Goal: Check status

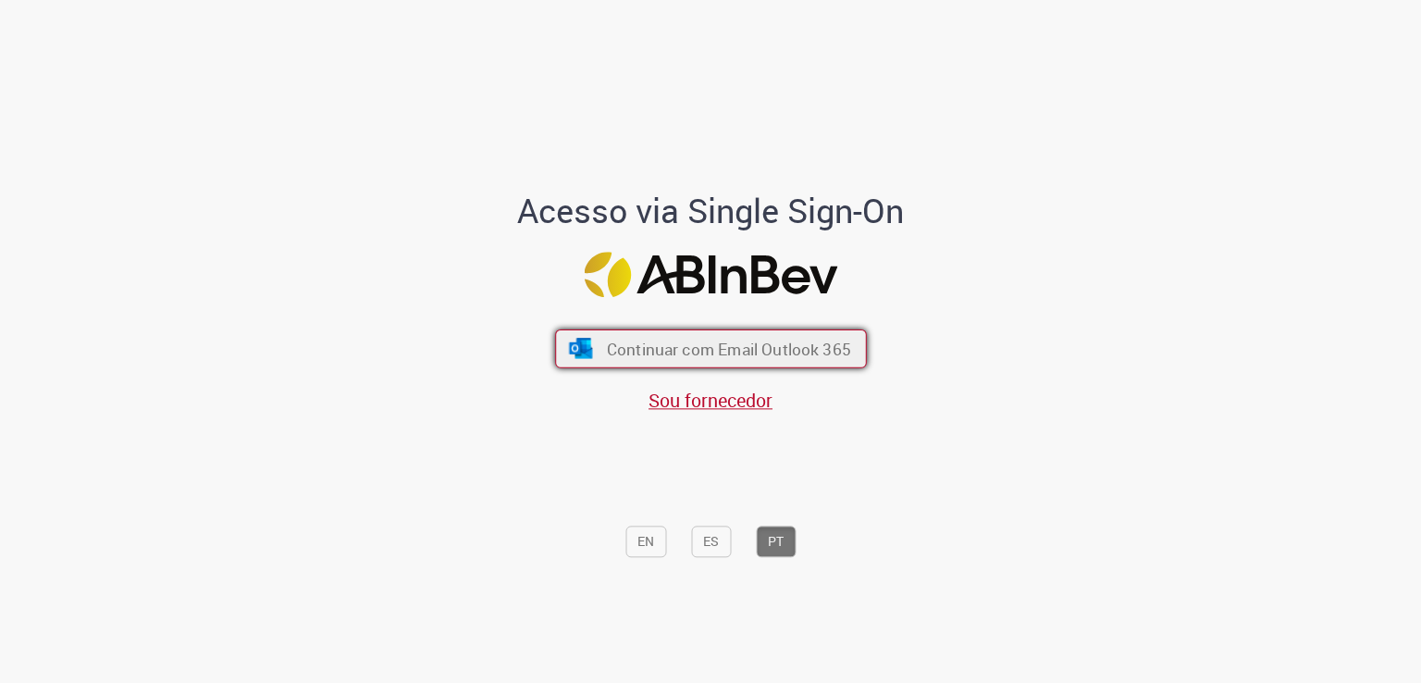
click at [793, 340] on span "Continuar com Email Outlook 365" at bounding box center [728, 349] width 244 height 21
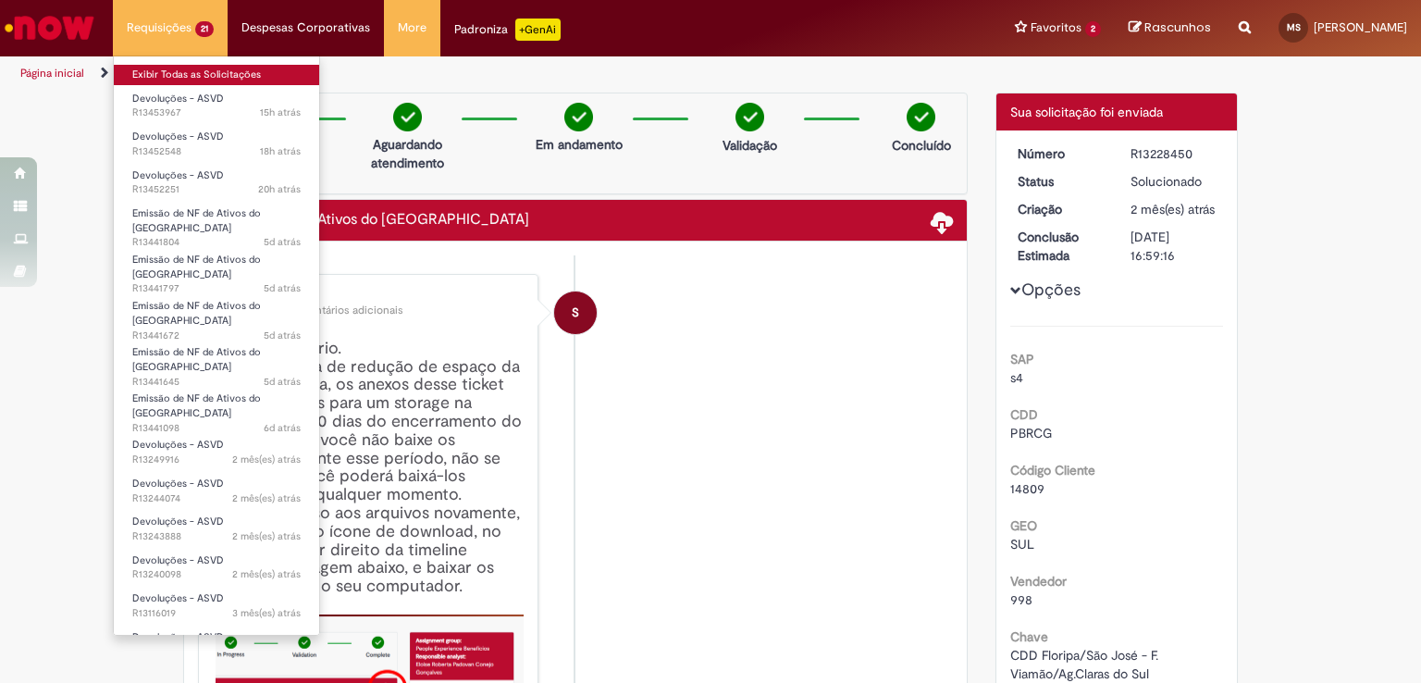
click at [200, 76] on link "Exibir Todas as Solicitações" at bounding box center [216, 75] width 205 height 20
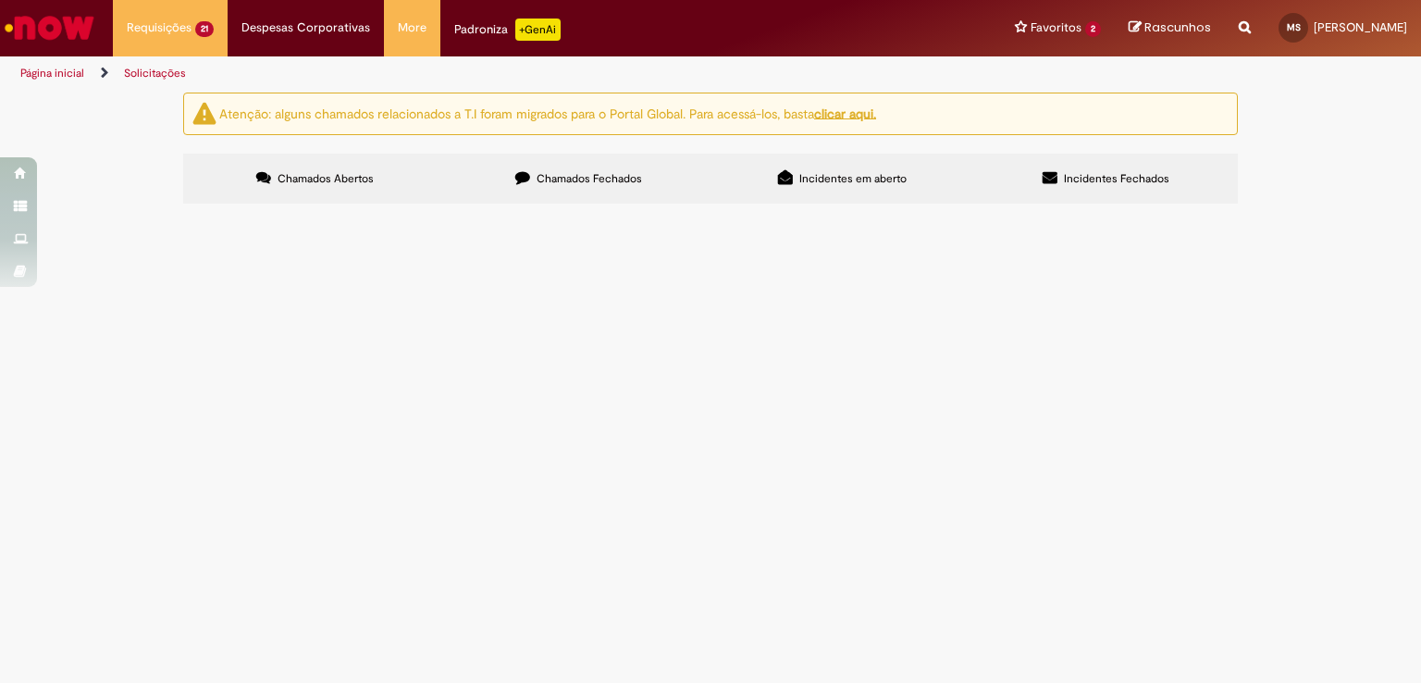
click at [614, 179] on span "Chamados Fechados" at bounding box center [589, 178] width 105 height 15
click at [0, 0] on span "Devoluções - ASVD" at bounding box center [0, 0] width 0 height 0
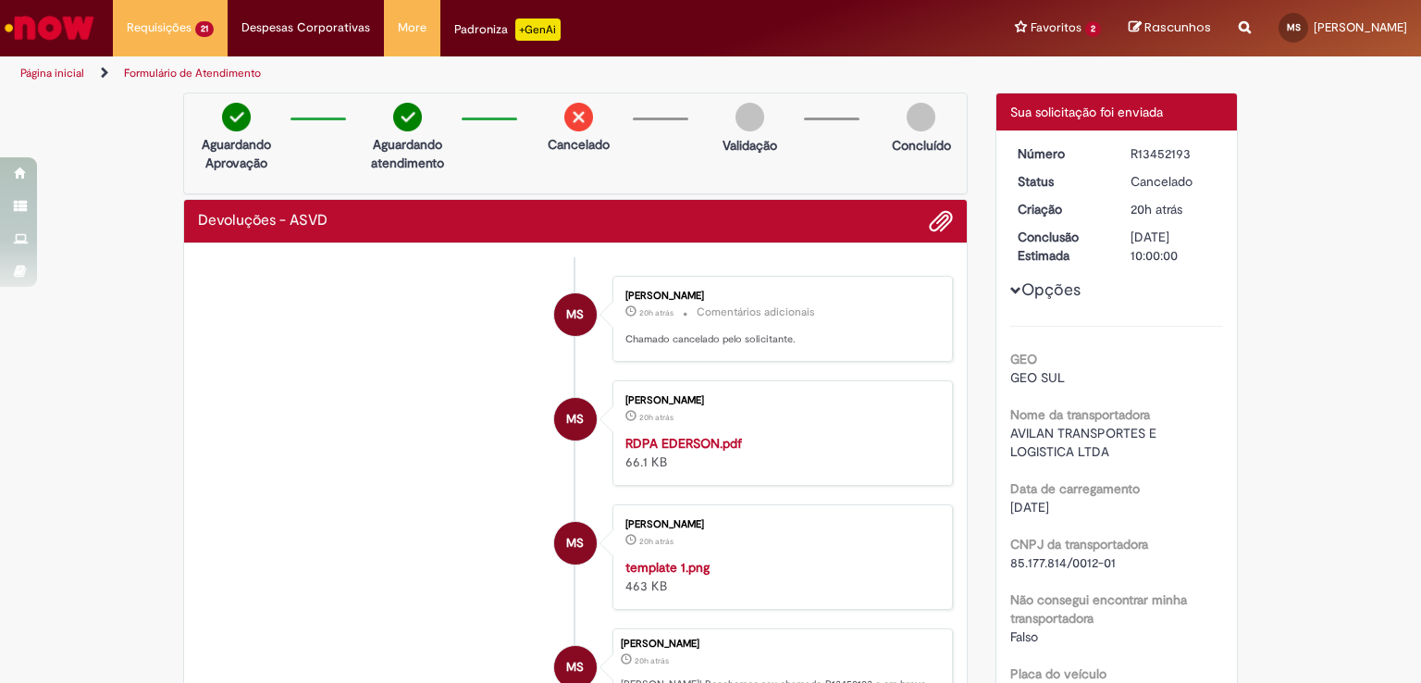
click at [0, 0] on button "Opções" at bounding box center [0, 0] width 0 height 0
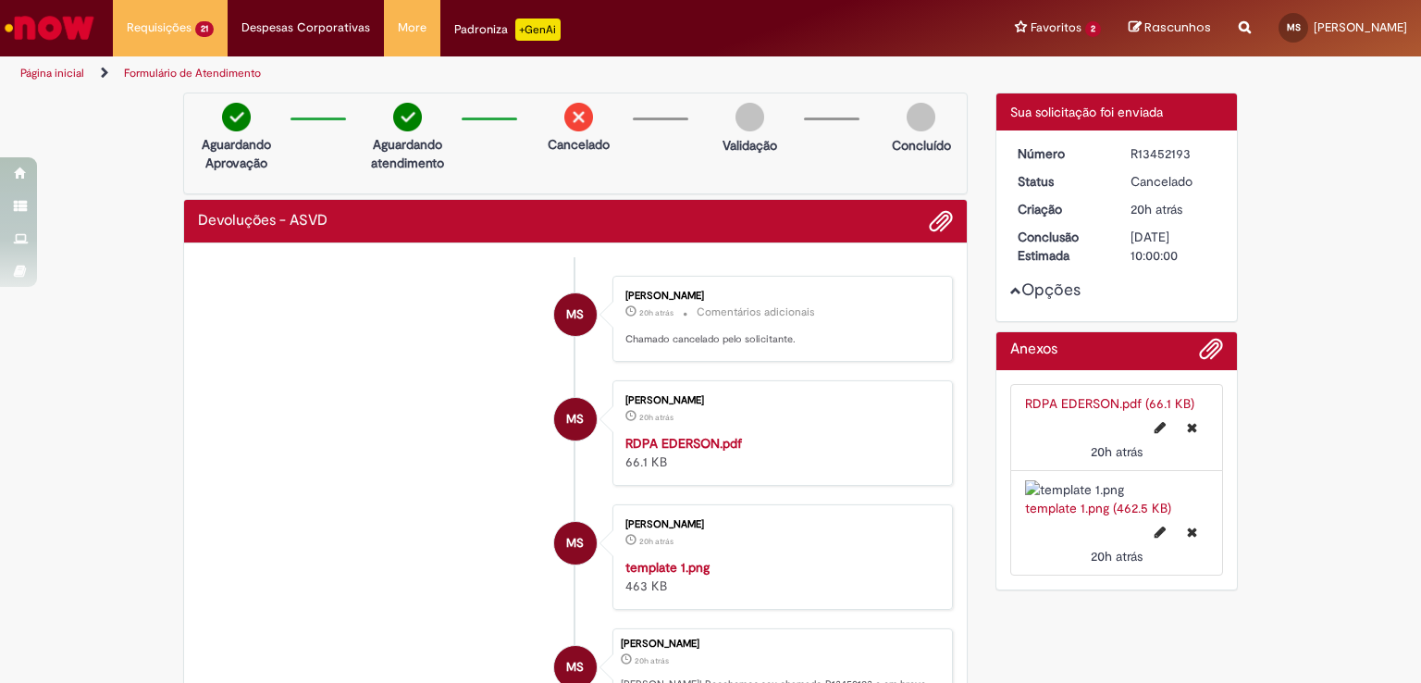
click at [0, 0] on button "Opções" at bounding box center [0, 0] width 0 height 0
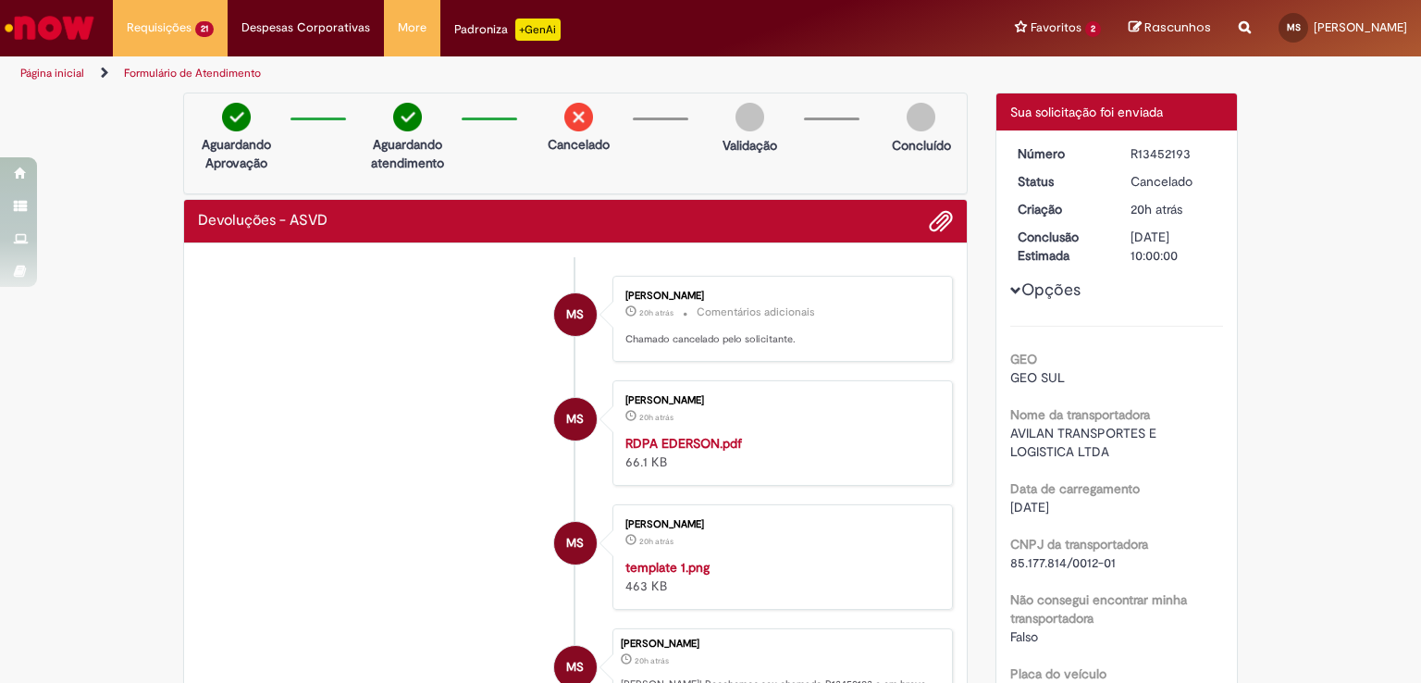
scroll to position [185, 0]
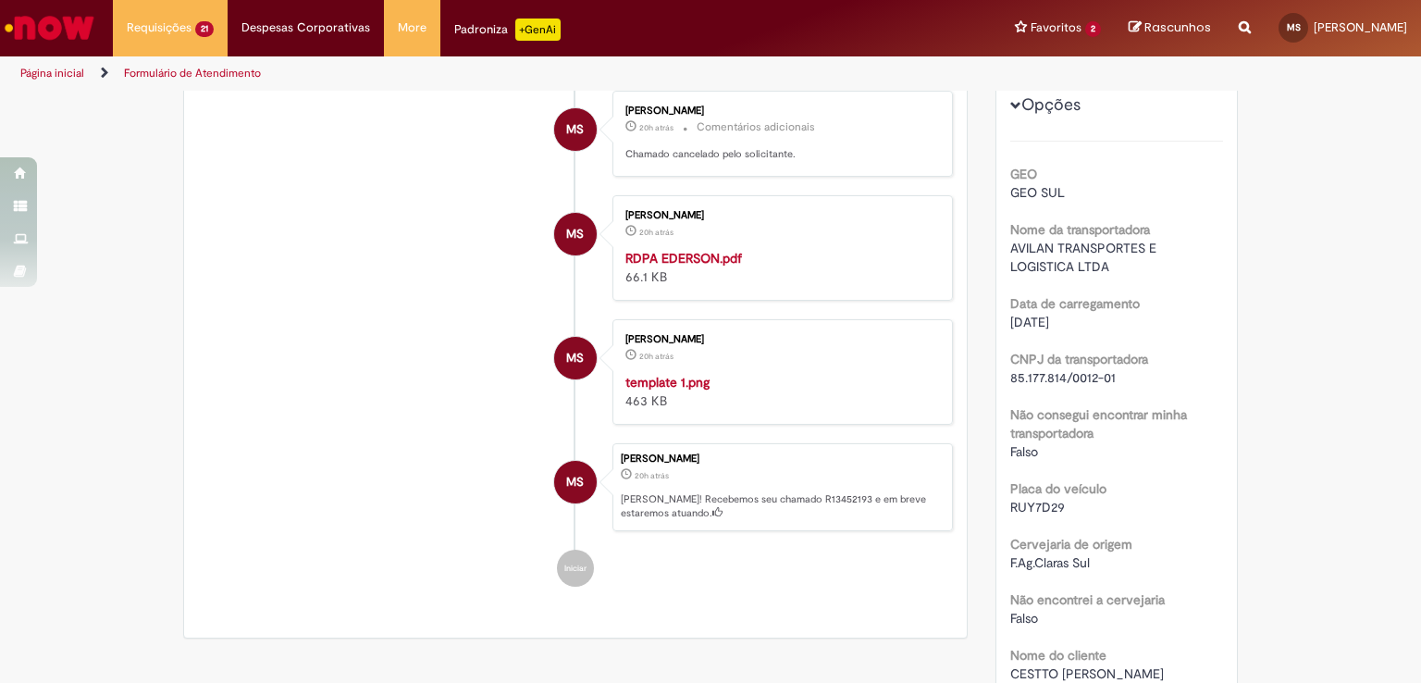
click at [63, 74] on link "Página inicial" at bounding box center [52, 73] width 64 height 15
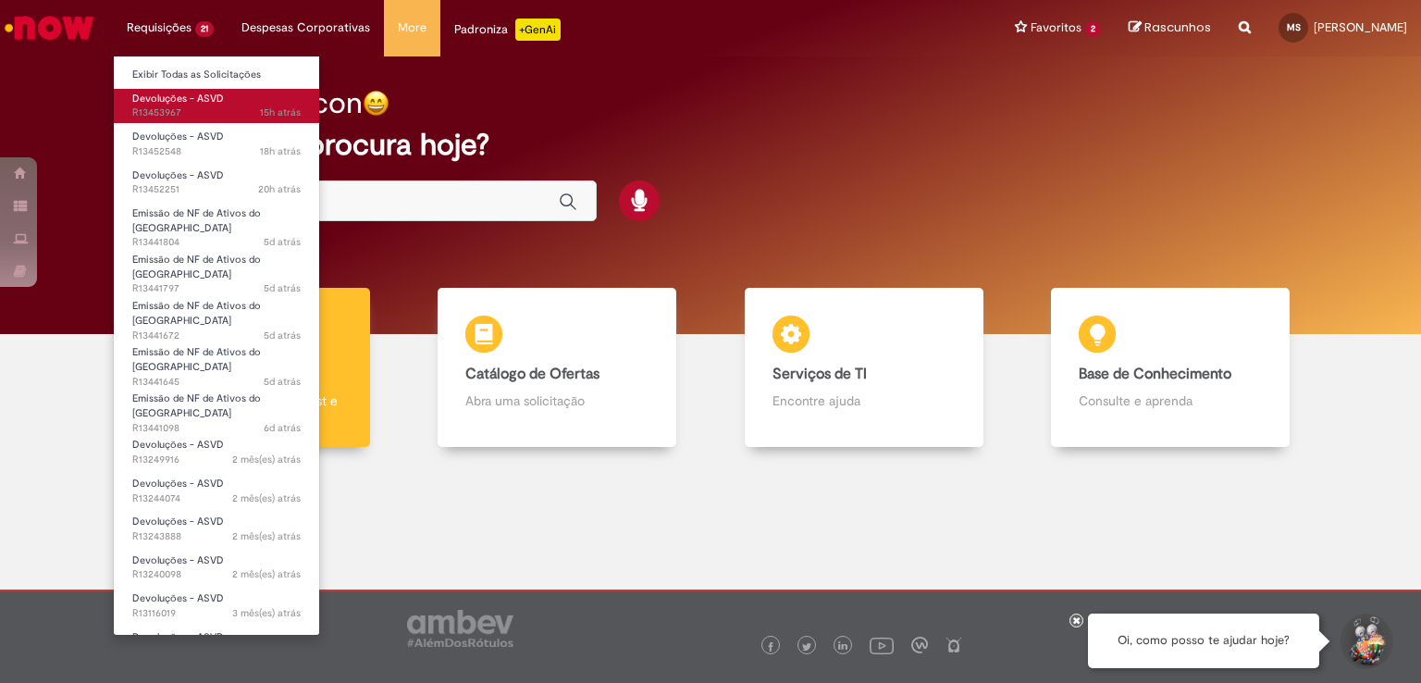
click at [197, 97] on span "Devoluções - ASVD" at bounding box center [178, 99] width 92 height 14
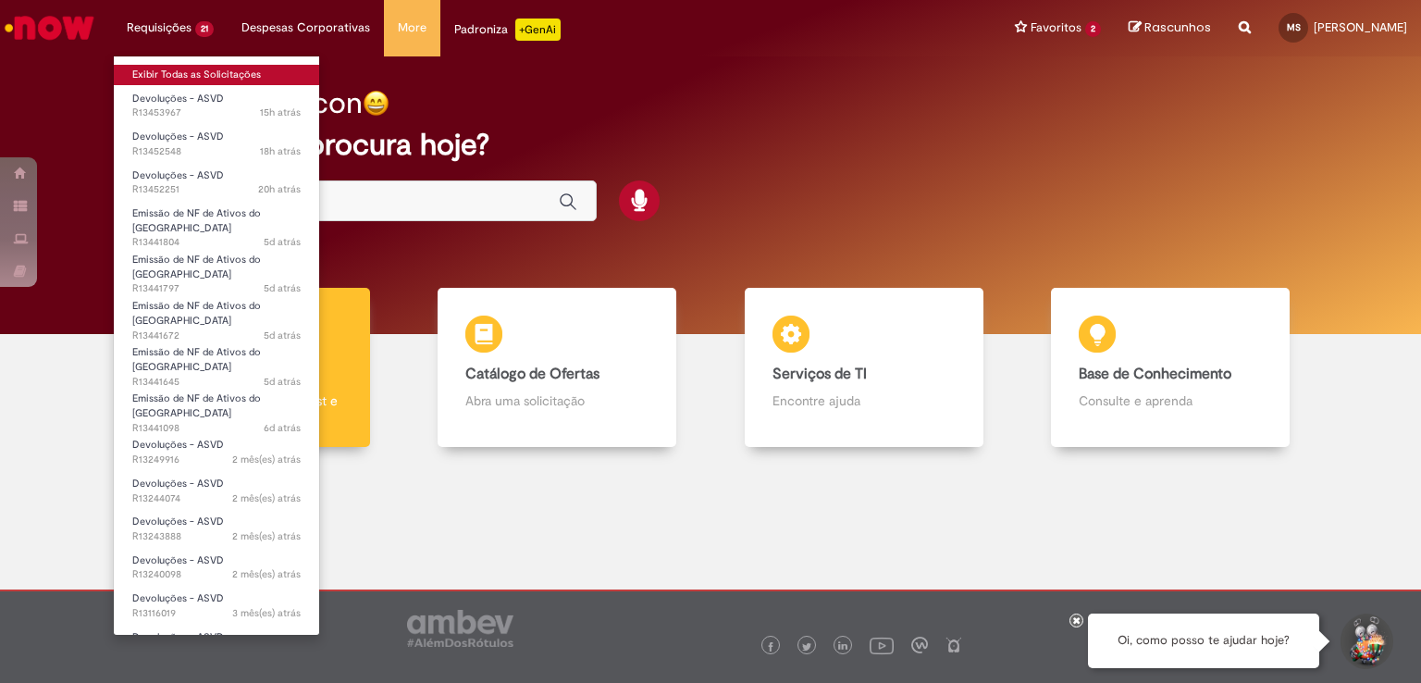
click at [199, 80] on link "Exibir Todas as Solicitações" at bounding box center [216, 75] width 205 height 20
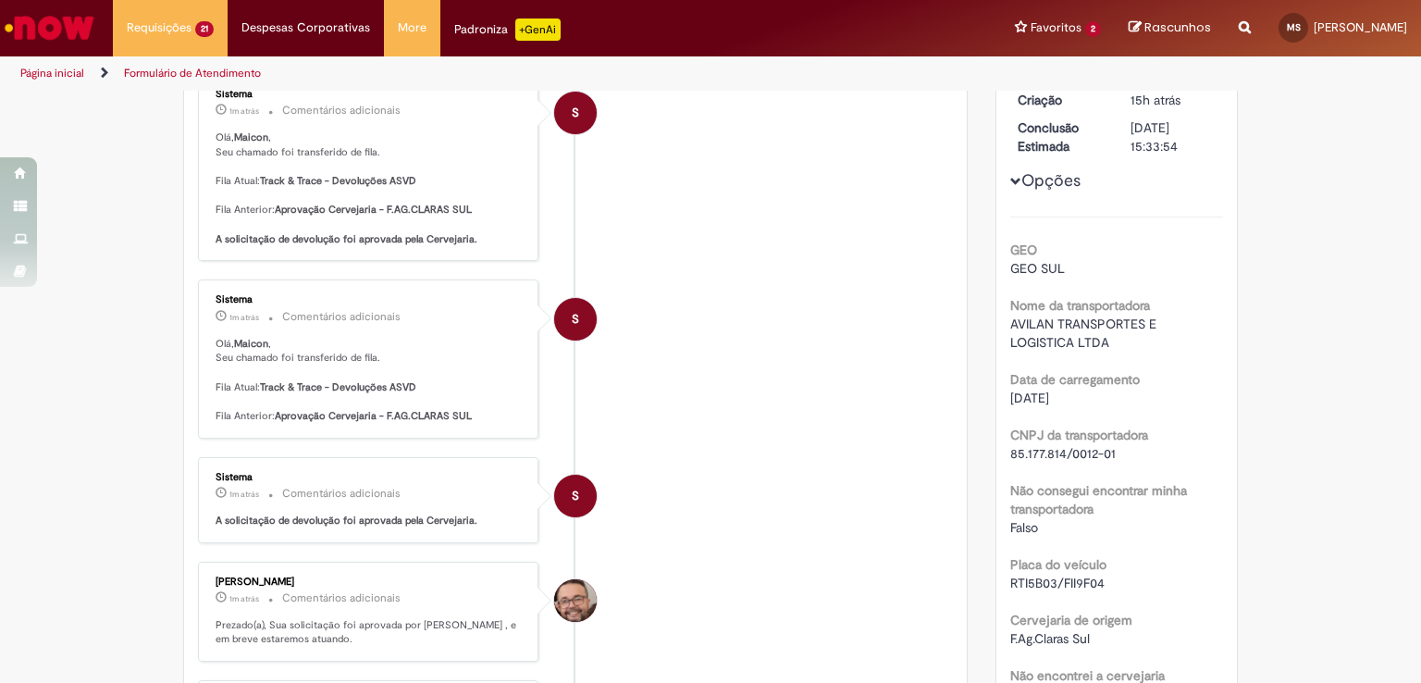
scroll to position [326, 0]
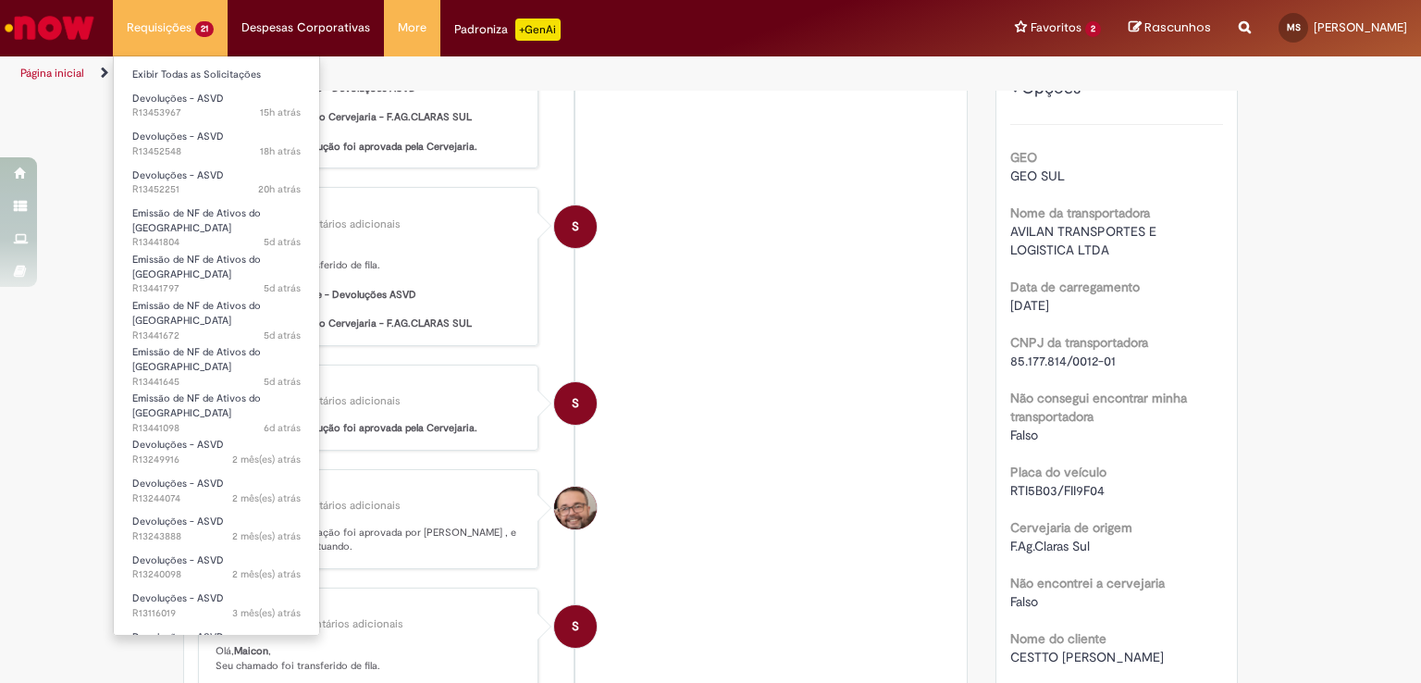
click at [167, 41] on li "Requisições 21 Exibir Todas as Solicitações Devoluções - ASVD 15h atrás 15 hora…" at bounding box center [170, 28] width 115 height 56
click at [215, 140] on span "Devoluções - ASVD" at bounding box center [178, 137] width 92 height 14
click at [219, 142] on span "Devoluções - ASVD" at bounding box center [178, 137] width 92 height 14
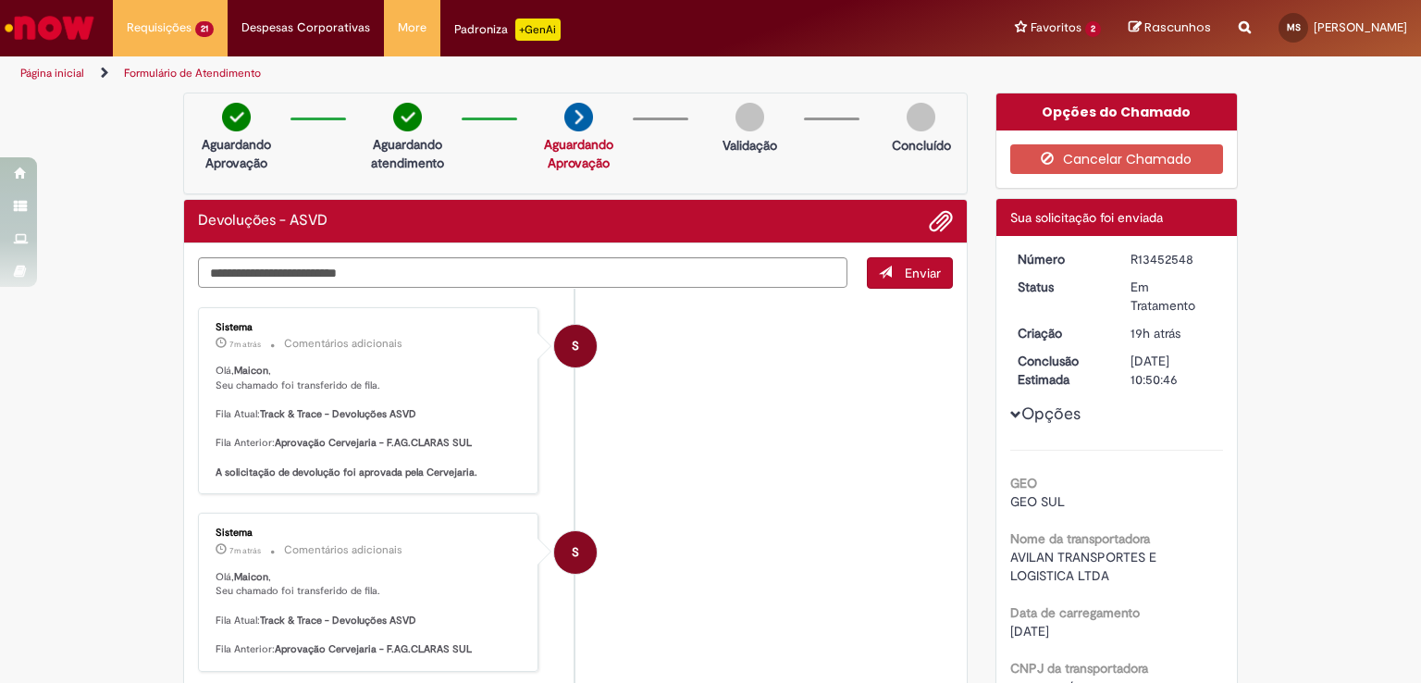
click at [567, 123] on img at bounding box center [578, 117] width 29 height 29
click at [1144, 259] on div "R13452548" at bounding box center [1174, 259] width 86 height 19
copy div "R13452548"
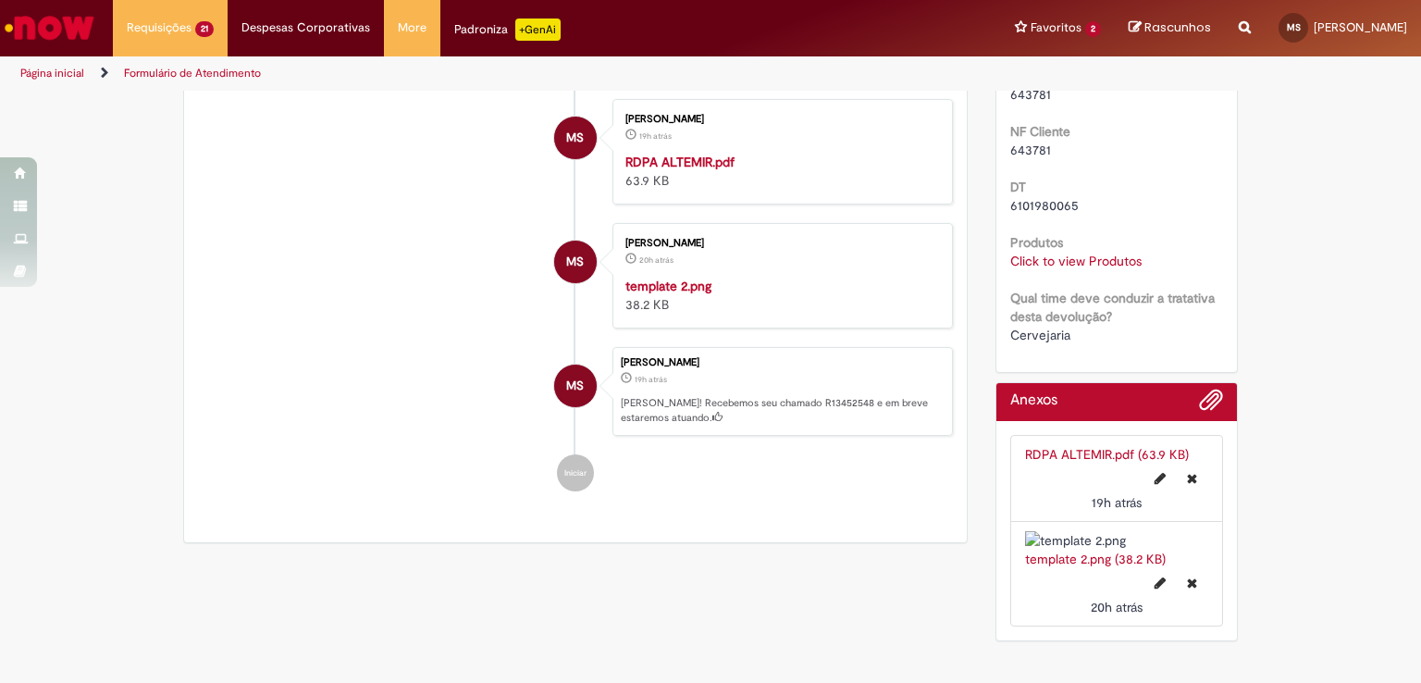
scroll to position [1203, 0]
